Goal: Task Accomplishment & Management: Use online tool/utility

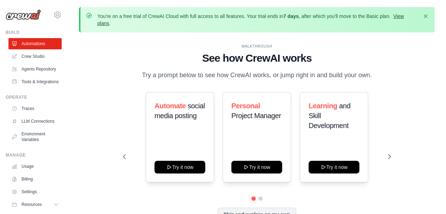
click at [403, 17] on link "View plans" at bounding box center [250, 19] width 306 height 13
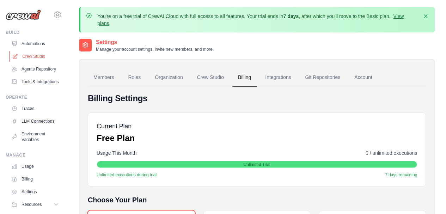
click at [43, 58] on link "Crew Studio" at bounding box center [35, 56] width 53 height 11
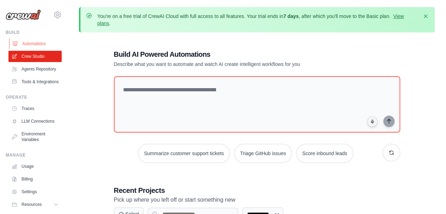
click at [28, 45] on link "Automations" at bounding box center [35, 43] width 53 height 11
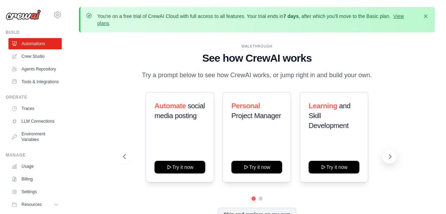
click at [389, 156] on icon at bounding box center [390, 156] width 7 height 7
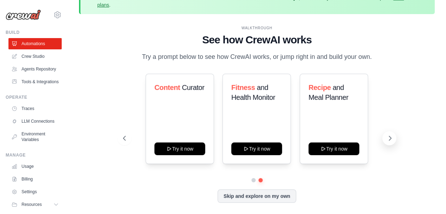
scroll to position [23, 0]
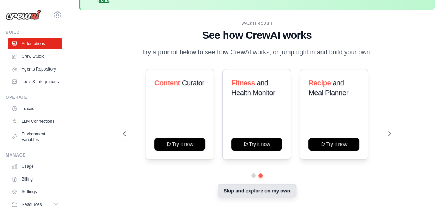
click at [262, 194] on button "Skip and explore on my own" at bounding box center [257, 190] width 79 height 13
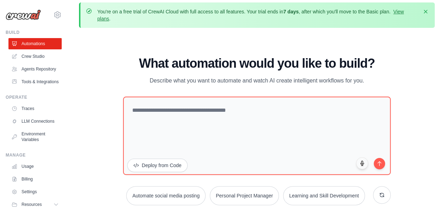
scroll to position [0, 0]
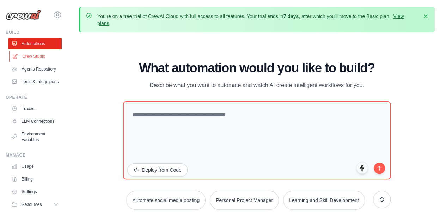
click at [29, 57] on link "Crew Studio" at bounding box center [35, 56] width 53 height 11
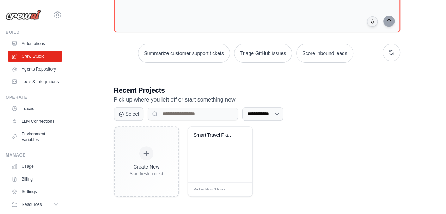
scroll to position [101, 0]
click at [24, 75] on link "Agents Repository" at bounding box center [35, 68] width 53 height 11
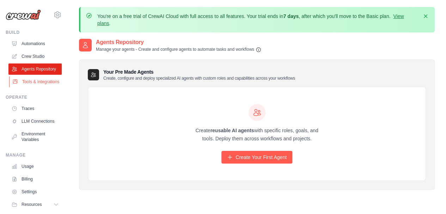
click at [29, 87] on link "Tools & Integrations" at bounding box center [35, 81] width 53 height 11
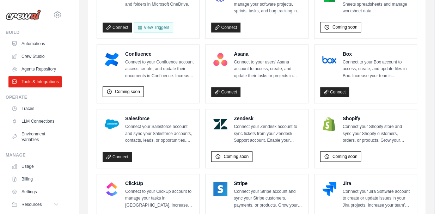
click at [427, 184] on div "Agent Apps Internal Tools Integrations Authenticated Agent Apps Enterprise-grad…" at bounding box center [257, 115] width 356 height 657
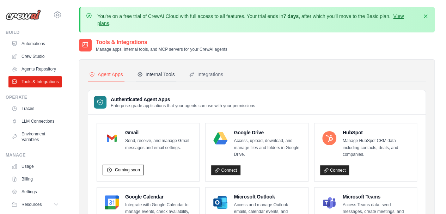
click at [162, 75] on div "Internal Tools" at bounding box center [156, 74] width 38 height 7
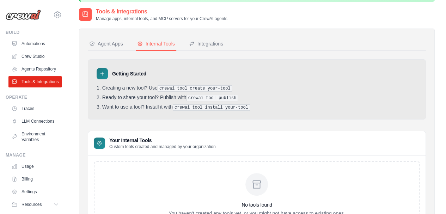
scroll to position [30, 0]
click at [211, 43] on div "Integrations" at bounding box center [206, 44] width 34 height 7
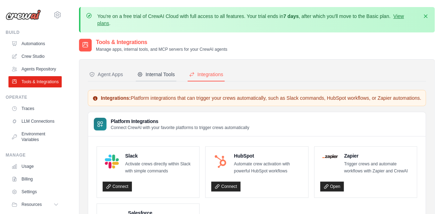
click at [164, 76] on div "Internal Tools" at bounding box center [156, 74] width 38 height 7
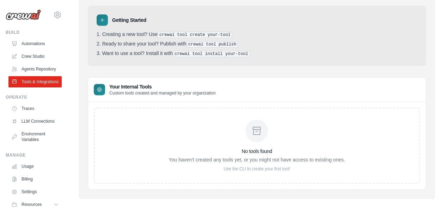
scroll to position [85, 0]
click at [208, 31] on pre "crewai tool create your-tool" at bounding box center [195, 34] width 75 height 6
click at [194, 35] on pre "crewai tool create your-tool" at bounding box center [195, 34] width 75 height 6
click at [99, 24] on div at bounding box center [102, 19] width 11 height 11
click at [105, 21] on div at bounding box center [102, 19] width 11 height 11
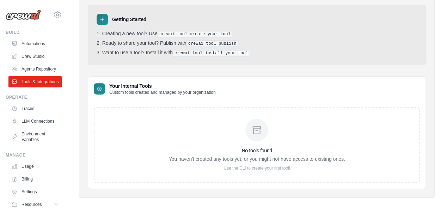
click at [157, 37] on ol "Creating a new tool? Use crewai tool create your-tool Ready to share your tool?…" at bounding box center [257, 44] width 321 height 26
click at [183, 36] on pre "crewai tool create your-tool" at bounding box center [195, 34] width 75 height 6
click at [214, 39] on ol "Creating a new tool? Use crewai tool create your-tool Ready to share your tool?…" at bounding box center [257, 44] width 321 height 26
click at [277, 168] on p "Use the CLI to create your first tool!" at bounding box center [257, 168] width 176 height 6
click at [240, 168] on p "Use the CLI to create your first tool!" at bounding box center [257, 168] width 176 height 6
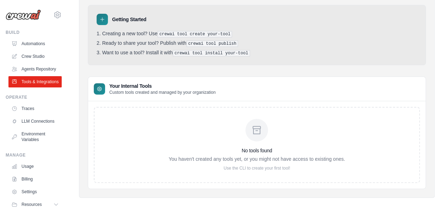
click at [226, 171] on div "No tools found You haven't created any tools yet, or you might not have access …" at bounding box center [257, 145] width 326 height 76
click at [195, 38] on ol "Creating a new tool? Use crewai tool create your-tool Ready to share your tool?…" at bounding box center [257, 44] width 321 height 26
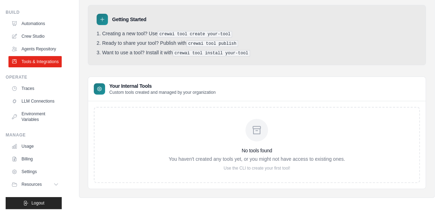
scroll to position [0, 0]
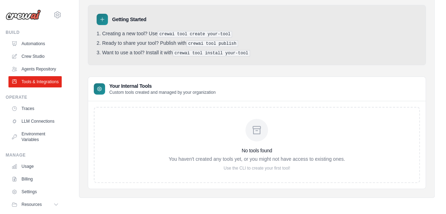
click at [103, 24] on div at bounding box center [102, 19] width 11 height 11
click at [102, 20] on icon at bounding box center [102, 20] width 6 height 6
click at [95, 91] on div at bounding box center [99, 88] width 11 height 11
click at [98, 86] on icon at bounding box center [100, 89] width 6 height 6
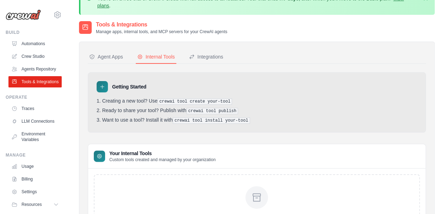
scroll to position [16, 0]
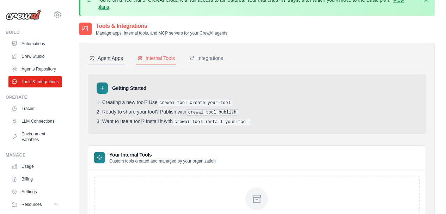
click at [104, 61] on div "Agent Apps" at bounding box center [106, 58] width 34 height 7
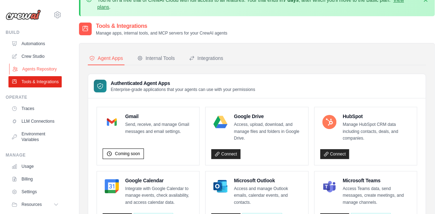
click at [35, 69] on link "Agents Repository" at bounding box center [35, 68] width 53 height 11
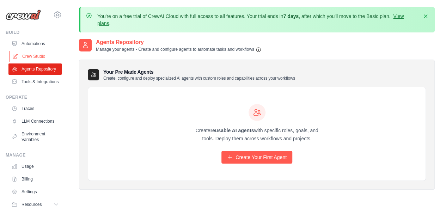
click at [42, 58] on link "Crew Studio" at bounding box center [35, 56] width 53 height 11
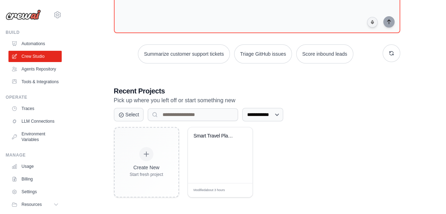
scroll to position [96, 0]
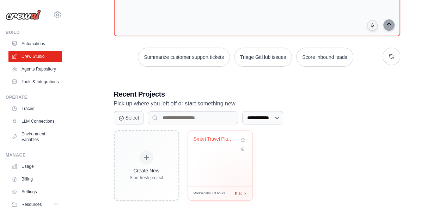
click at [238, 190] on span "Edit" at bounding box center [238, 193] width 7 height 6
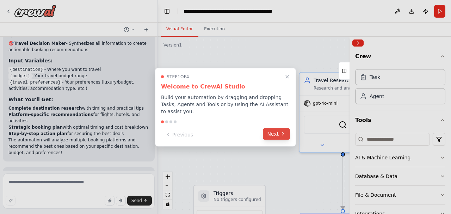
scroll to position [509, 0]
click at [279, 132] on button "Next" at bounding box center [276, 134] width 27 height 12
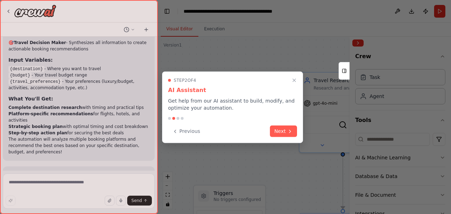
click at [279, 132] on button "Next" at bounding box center [283, 132] width 27 height 12
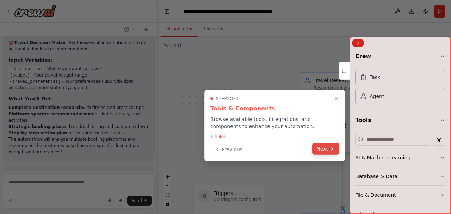
click at [332, 149] on icon at bounding box center [333, 149] width 6 height 6
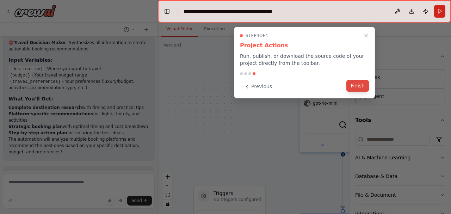
click at [358, 85] on button "Finish" at bounding box center [358, 86] width 23 height 12
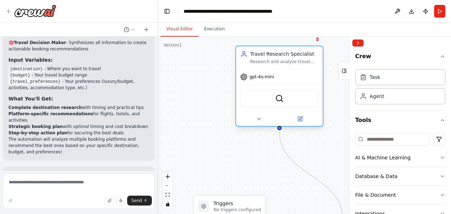
drag, startPoint x: 314, startPoint y: 81, endPoint x: 248, endPoint y: 56, distance: 70.7
click at [248, 56] on div "Travel Research Specialist Research and analyze travel destinations, gathering …" at bounding box center [280, 57] width 78 height 14
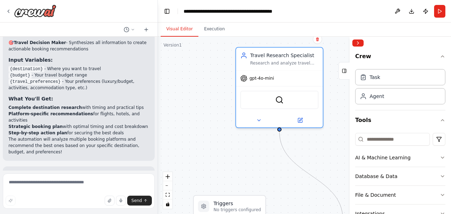
scroll to position [0, 0]
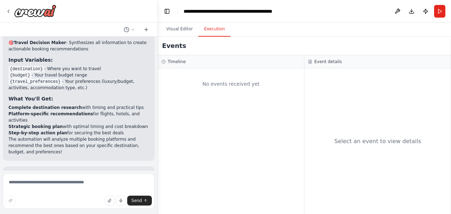
click at [212, 28] on button "Execution" at bounding box center [215, 29] width 32 height 15
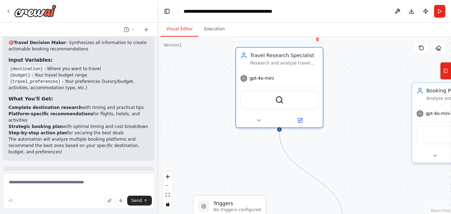
click at [178, 28] on button "Visual Editor" at bounding box center [180, 29] width 38 height 15
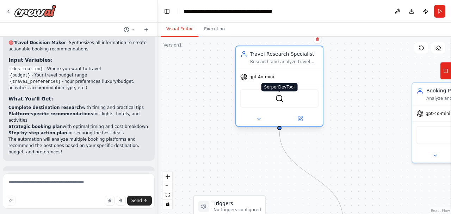
click at [282, 101] on img at bounding box center [279, 98] width 8 height 8
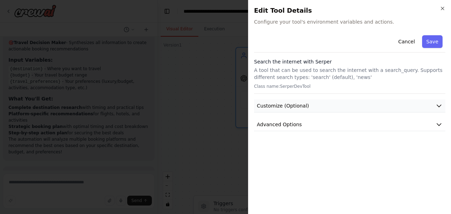
click at [439, 104] on icon "button" at bounding box center [439, 105] width 7 height 7
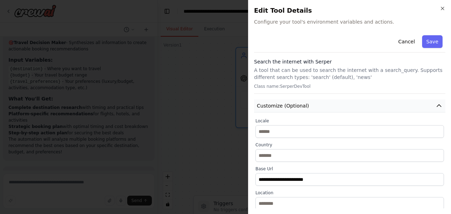
click at [439, 104] on button "Customize (Optional)" at bounding box center [350, 105] width 192 height 13
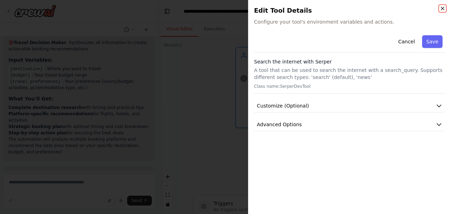
click at [441, 8] on icon "button" at bounding box center [443, 9] width 6 height 6
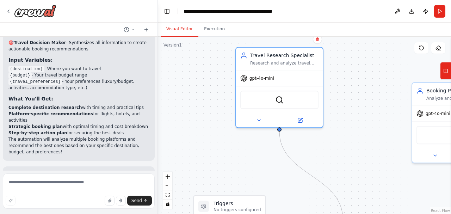
click at [365, 60] on div ".deletable-edge-delete-btn { width: 20px; height: 20px; border: 0px solid #ffff…" at bounding box center [304, 125] width 293 height 177
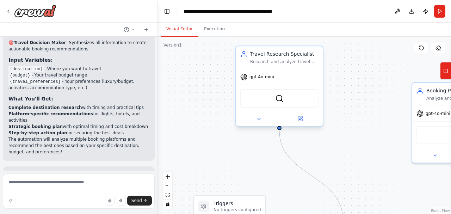
click at [314, 52] on div "Travel Research Specialist" at bounding box center [284, 53] width 68 height 7
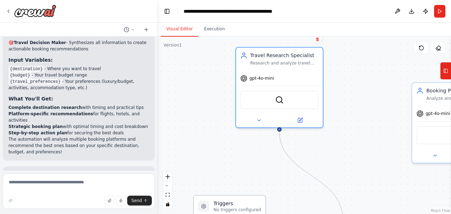
click at [237, 206] on h3 "Triggers" at bounding box center [238, 203] width 48 height 7
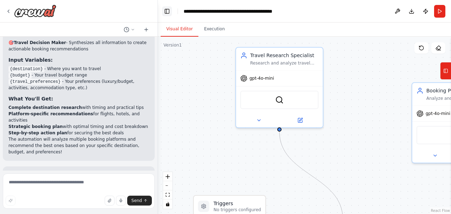
click at [168, 12] on button "Toggle Left Sidebar" at bounding box center [167, 11] width 10 height 10
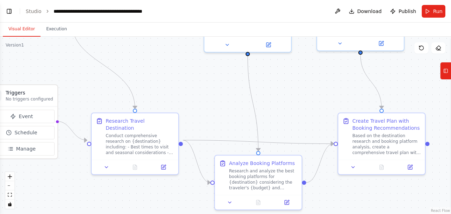
drag, startPoint x: 216, startPoint y: 141, endPoint x: 166, endPoint y: 30, distance: 121.9
click at [166, 30] on div "Visual Editor Execution Version 1 Show Tools Hide Agents .deletable-edge-delete…" at bounding box center [225, 119] width 451 height 192
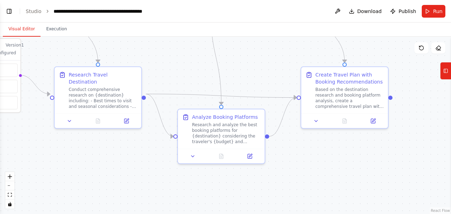
drag, startPoint x: 219, startPoint y: 101, endPoint x: 182, endPoint y: 55, distance: 58.7
click at [182, 55] on div ".deletable-edge-delete-btn { width: 20px; height: 20px; border: 0px solid #ffff…" at bounding box center [225, 125] width 451 height 177
click at [448, 77] on button "Tools" at bounding box center [445, 71] width 11 height 18
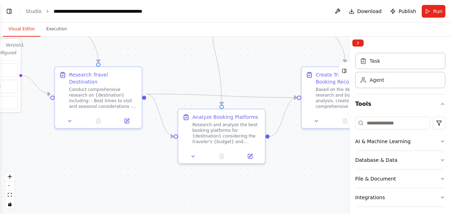
scroll to position [0, 0]
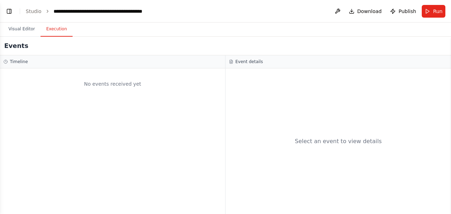
click at [56, 28] on button "Execution" at bounding box center [57, 29] width 32 height 15
click at [436, 14] on span "Run" at bounding box center [438, 11] width 10 height 7
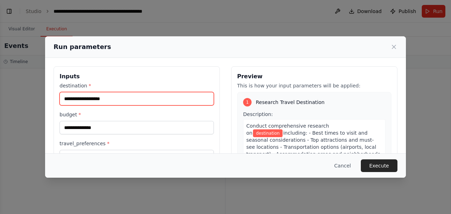
click at [119, 99] on input "destination *" at bounding box center [137, 98] width 154 height 13
type input "*********"
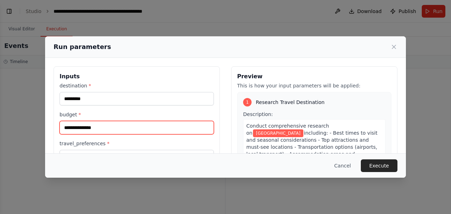
click at [97, 129] on input "budget *" at bounding box center [137, 127] width 154 height 13
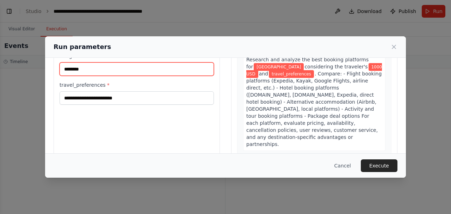
scroll to position [64, 0]
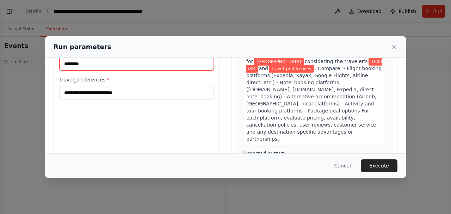
type input "********"
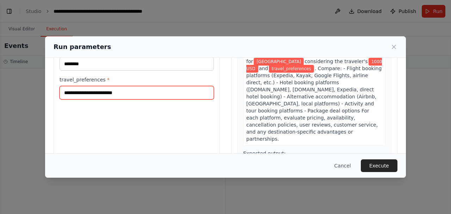
click at [158, 92] on input "travel_preferences *" at bounding box center [137, 92] width 154 height 13
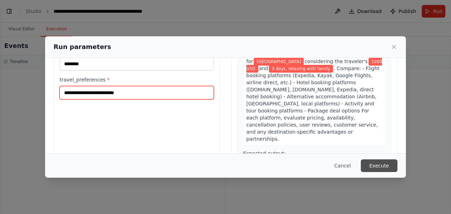
type input "**********"
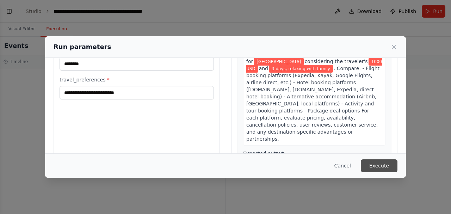
click at [388, 168] on button "Execute" at bounding box center [379, 165] width 37 height 13
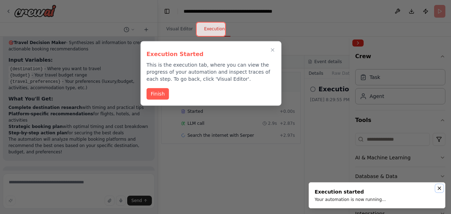
click at [436, 185] on button "Notifications (F8)" at bounding box center [440, 188] width 8 height 8
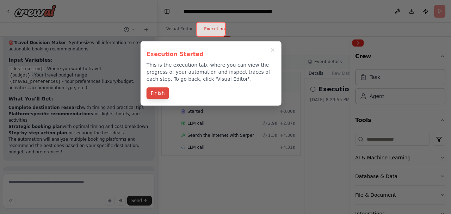
click at [161, 88] on button "Finish" at bounding box center [158, 93] width 23 height 12
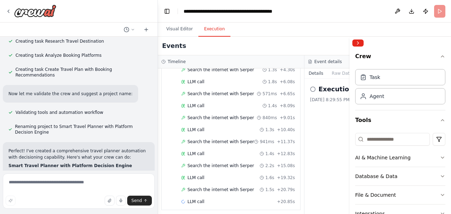
scroll to position [509, 0]
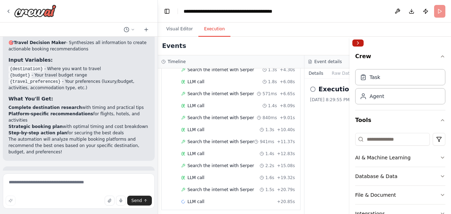
click at [360, 42] on button "Collapse right sidebar" at bounding box center [358, 42] width 11 height 7
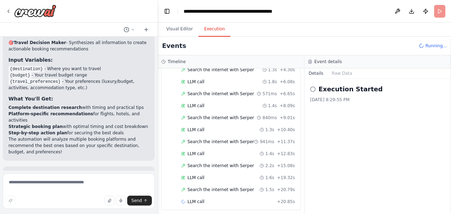
click at [312, 89] on icon at bounding box center [313, 89] width 6 height 6
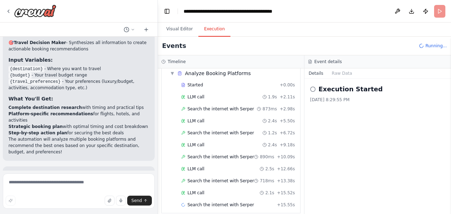
scroll to position [258, 0]
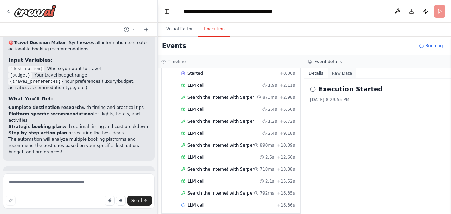
click at [341, 70] on button "Raw Data" at bounding box center [342, 73] width 29 height 10
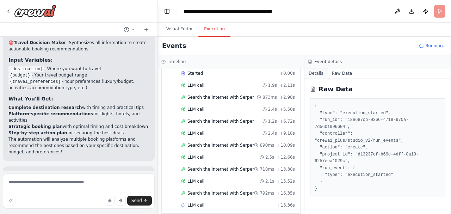
click at [315, 72] on button "Details" at bounding box center [316, 73] width 23 height 10
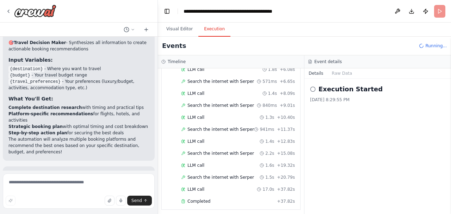
scroll to position [0, 0]
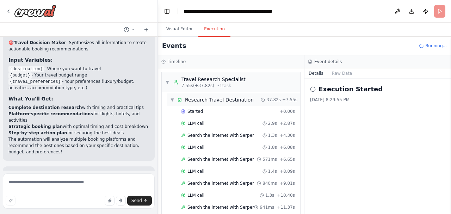
click at [169, 98] on div "▼ Research Travel Destination 37.82s + 7.55s" at bounding box center [234, 99] width 133 height 13
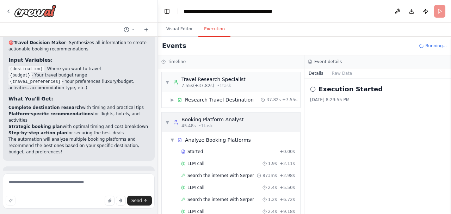
click at [166, 122] on span "▼" at bounding box center [167, 123] width 4 height 6
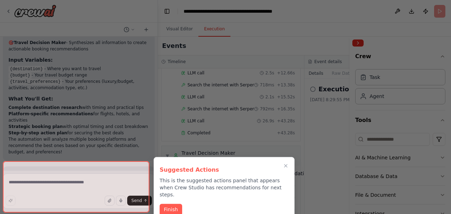
scroll to position [565, 0]
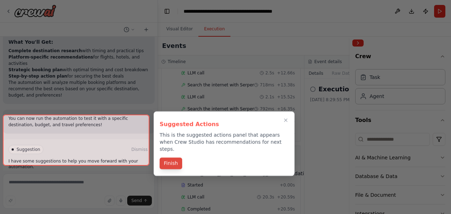
click at [175, 158] on button "Finish" at bounding box center [171, 164] width 23 height 12
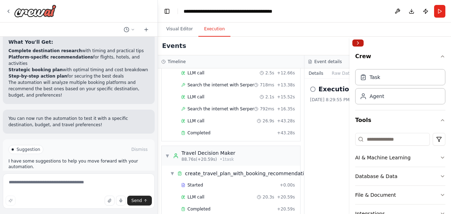
click at [359, 42] on button "Collapse right sidebar" at bounding box center [358, 42] width 11 height 7
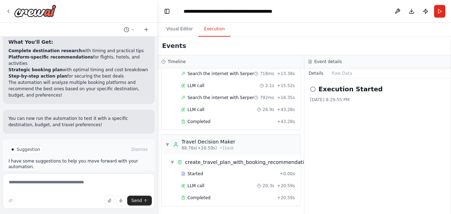
scroll to position [174, 35]
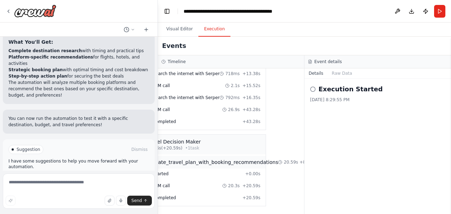
click at [227, 159] on span "create_travel_plan_with_booking_recommendations" at bounding box center [215, 162] width 128 height 7
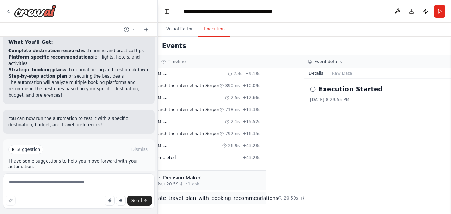
scroll to position [139, 35]
click at [249, 195] on span "create_travel_plan_with_booking_recommendations" at bounding box center [215, 198] width 128 height 7
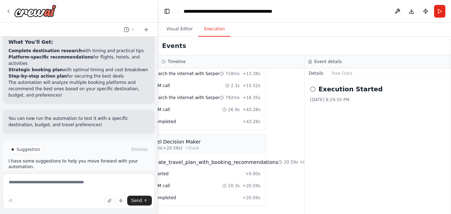
scroll to position [174, 0]
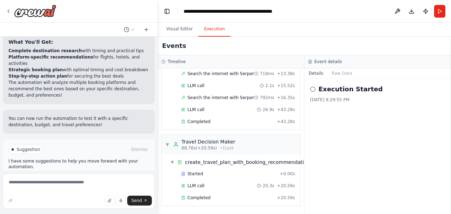
click at [313, 88] on icon at bounding box center [313, 89] width 6 height 6
click at [336, 75] on button "Raw Data" at bounding box center [342, 73] width 29 height 10
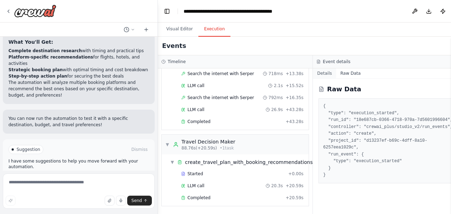
click at [317, 73] on button "Details" at bounding box center [324, 73] width 23 height 10
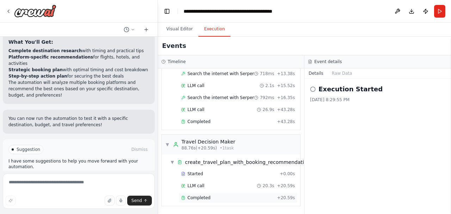
click at [182, 196] on icon at bounding box center [183, 198] width 4 height 4
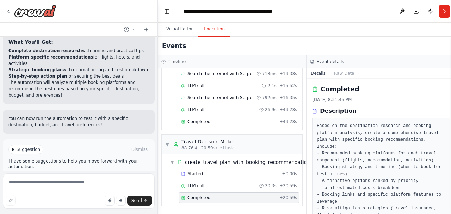
scroll to position [926, 0]
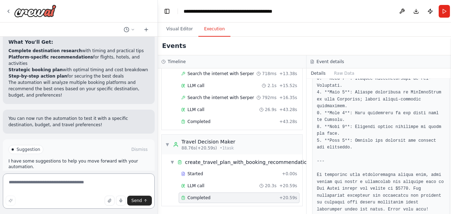
click at [46, 183] on textarea at bounding box center [79, 191] width 152 height 35
click at [181, 31] on button "Visual Editor" at bounding box center [180, 29] width 38 height 15
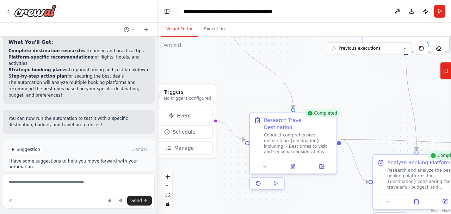
drag, startPoint x: 247, startPoint y: 147, endPoint x: 286, endPoint y: 188, distance: 55.6
click at [286, 188] on div ".deletable-edge-delete-btn { width: 20px; height: 20px; border: 0px solid #ffff…" at bounding box center [304, 125] width 293 height 177
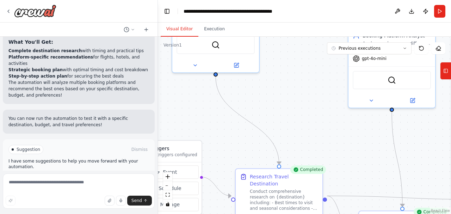
drag, startPoint x: 252, startPoint y: 62, endPoint x: 236, endPoint y: 123, distance: 63.6
click at [236, 123] on div ".deletable-edge-delete-btn { width: 20px; height: 20px; border: 0px solid #ffff…" at bounding box center [304, 125] width 293 height 177
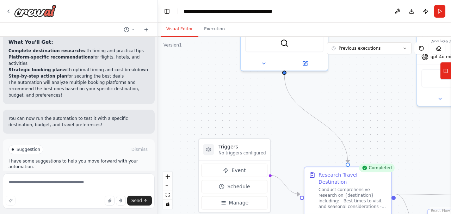
drag, startPoint x: 236, startPoint y: 123, endPoint x: 305, endPoint y: 122, distance: 68.8
click at [305, 122] on div ".deletable-edge-delete-btn { width: 20px; height: 20px; border: 0px solid #ffff…" at bounding box center [304, 125] width 293 height 177
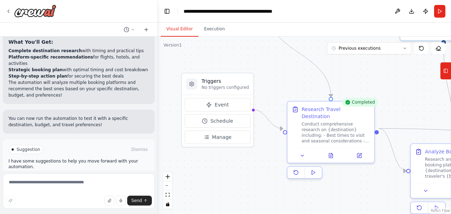
drag, startPoint x: 292, startPoint y: 147, endPoint x: 273, endPoint y: 81, distance: 68.6
click at [273, 81] on div ".deletable-edge-delete-btn { width: 20px; height: 20px; border: 0px solid #ffff…" at bounding box center [304, 125] width 293 height 177
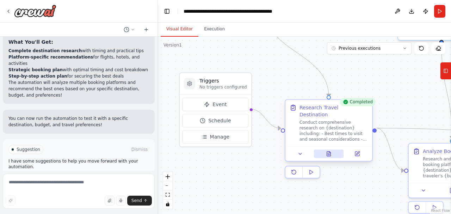
click at [327, 152] on icon at bounding box center [329, 154] width 4 height 5
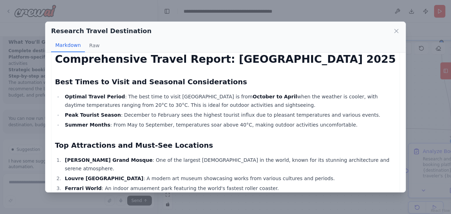
scroll to position [0, 0]
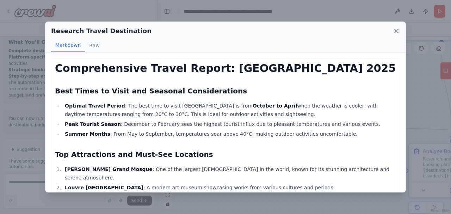
click at [396, 28] on icon at bounding box center [396, 31] width 7 height 7
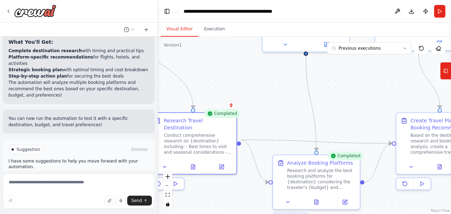
drag, startPoint x: 419, startPoint y: 101, endPoint x: 283, endPoint y: 113, distance: 136.3
click at [283, 113] on div ".deletable-edge-delete-btn { width: 20px; height: 20px; border: 0px solid #ffff…" at bounding box center [304, 125] width 293 height 177
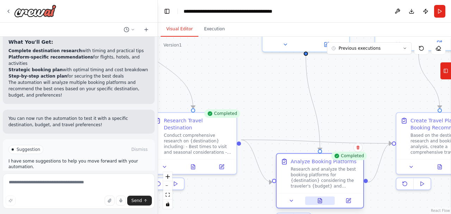
click at [319, 201] on icon at bounding box center [320, 201] width 6 height 6
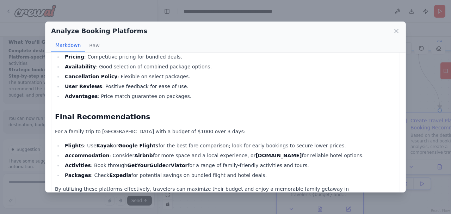
scroll to position [928, 0]
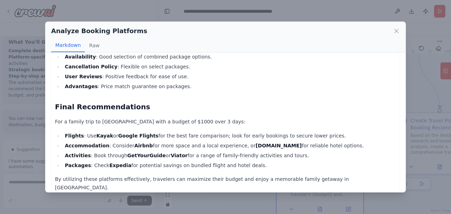
click at [411, 180] on div "Analyze Booking Platforms Markdown Raw Comprehensive Analysis Report: Best Book…" at bounding box center [225, 107] width 451 height 214
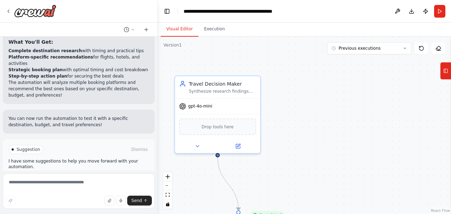
drag, startPoint x: 358, startPoint y: 111, endPoint x: 159, endPoint y: 206, distance: 220.4
click at [159, 206] on div ".deletable-edge-delete-btn { width: 20px; height: 20px; border: 0px solid #ffff…" at bounding box center [304, 125] width 293 height 177
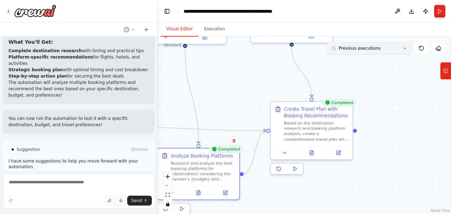
drag, startPoint x: 299, startPoint y: 150, endPoint x: 369, endPoint y: 43, distance: 127.5
click at [369, 43] on div "Version 1 Previous executions Show Tools Hide Agents .deletable-edge-delete-btn…" at bounding box center [304, 125] width 293 height 177
